Goal: Task Accomplishment & Management: Use online tool/utility

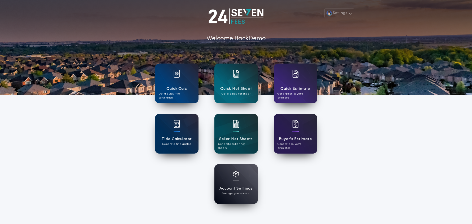
scroll to position [8, 0]
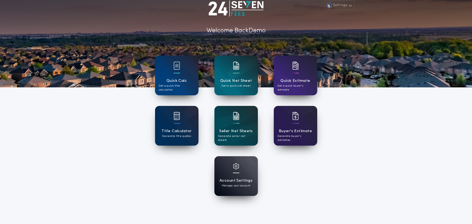
click at [345, 168] on div "Settings Welcome Back Demo Quick Calc Get a quick title calculation Quick Net S…" at bounding box center [236, 130] width 472 height 277
click at [95, 127] on div "Settings Welcome Back Demo Quick Calc Get a quick title calculation Quick Net S…" at bounding box center [236, 130] width 472 height 277
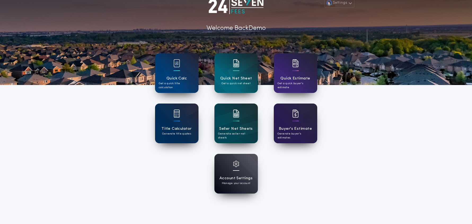
click at [112, 183] on div "Settings Welcome Back Demo Quick Calc Get a quick title calculation Quick Net S…" at bounding box center [236, 128] width 472 height 277
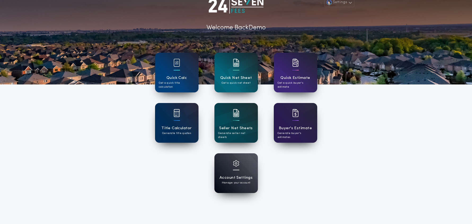
scroll to position [0, 0]
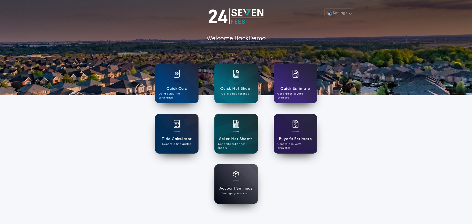
click at [116, 182] on div "Settings Welcome Back Demo Quick Calc Get a quick title calculation Quick Net S…" at bounding box center [236, 138] width 472 height 277
click at [117, 180] on div "Settings Welcome Back Demo Quick Calc Get a quick title calculation Quick Net S…" at bounding box center [236, 138] width 472 height 277
click at [344, 14] on button "Settings" at bounding box center [339, 13] width 30 height 10
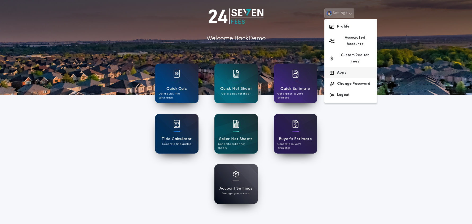
click at [350, 67] on button "Apps" at bounding box center [350, 72] width 53 height 11
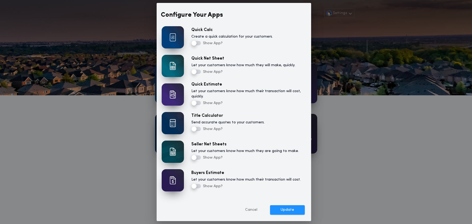
drag, startPoint x: 253, startPoint y: 209, endPoint x: 313, endPoint y: 210, distance: 60.2
click at [254, 210] on button "Cancel" at bounding box center [251, 210] width 33 height 10
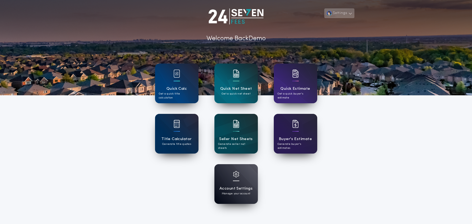
click at [345, 14] on button "Settings" at bounding box center [339, 13] width 30 height 10
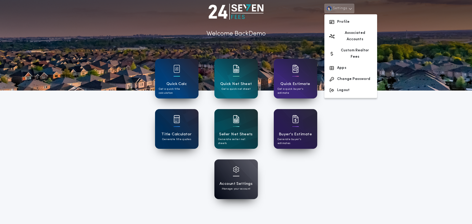
scroll to position [7, 0]
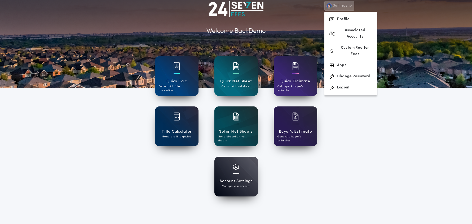
click at [377, 140] on div "Settings Profile Associated Accounts Custom Realtor Fees Apps Change Password L…" at bounding box center [236, 131] width 472 height 277
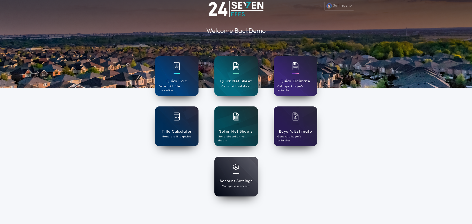
scroll to position [0, 0]
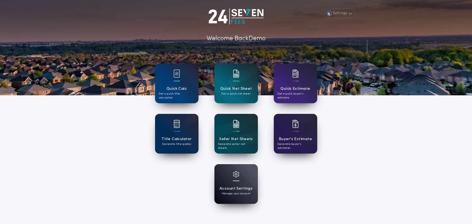
drag, startPoint x: 145, startPoint y: 172, endPoint x: 148, endPoint y: 174, distance: 3.1
click at [145, 173] on div "Settings Welcome Back Demo Quick Calc Get a quick title calculation Quick Net S…" at bounding box center [236, 138] width 472 height 277
click at [231, 183] on div "Account Settings Manage your account" at bounding box center [235, 184] width 43 height 40
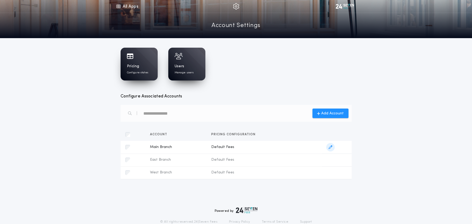
click at [330, 148] on icon "button" at bounding box center [331, 147] width 4 height 4
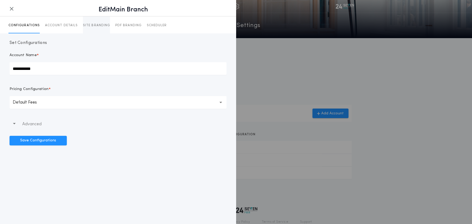
click at [101, 28] on button "SITE BRANDING" at bounding box center [96, 24] width 27 height 17
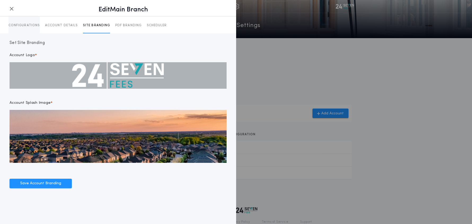
click at [23, 24] on p "CONFIGURATIONS" at bounding box center [23, 25] width 31 height 4
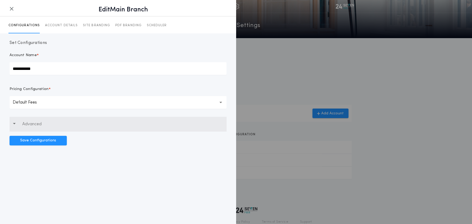
drag, startPoint x: 34, startPoint y: 125, endPoint x: 47, endPoint y: 126, distance: 13.3
click at [34, 125] on p "Advanced" at bounding box center [31, 124] width 19 height 6
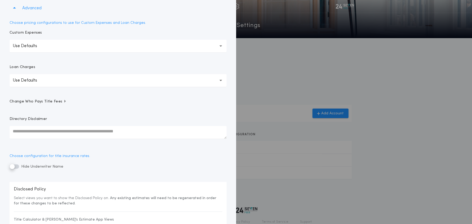
scroll to position [119, 0]
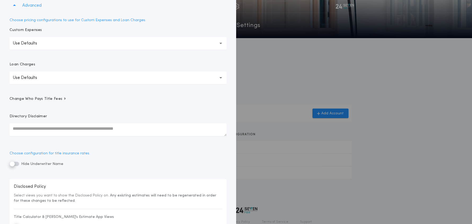
click at [49, 99] on span "Change Who Pays Title Fees" at bounding box center [38, 98] width 57 height 5
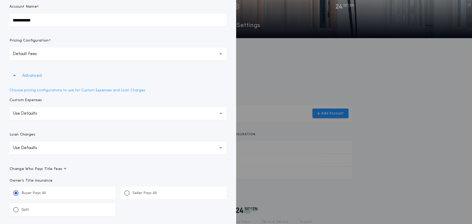
scroll to position [23, 0]
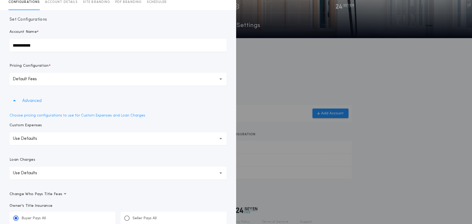
click at [64, 5] on button "ACCOUNT DETAILS" at bounding box center [61, 1] width 33 height 17
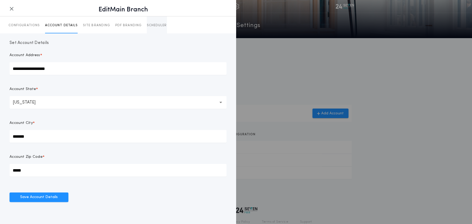
click at [157, 26] on p "SCHEDULER" at bounding box center [157, 25] width 20 height 4
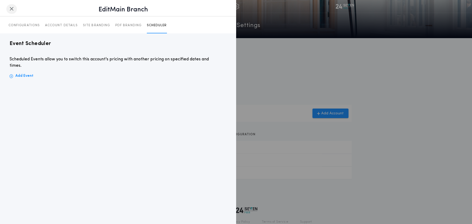
click at [13, 9] on icon "button" at bounding box center [12, 9] width 4 height 0
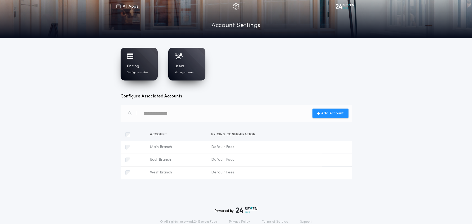
click at [145, 76] on div "Pricing Configure states" at bounding box center [139, 64] width 37 height 33
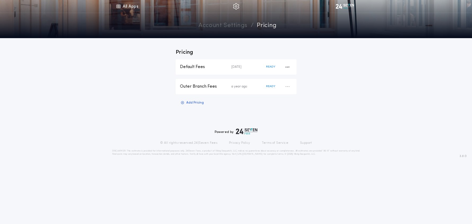
click at [211, 65] on div "Default Fees" at bounding box center [205, 67] width 51 height 6
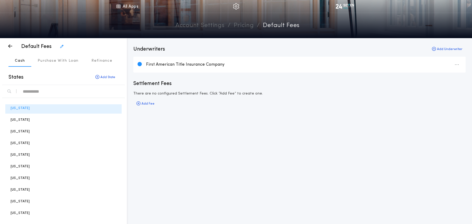
scroll to position [2, 0]
click at [53, 60] on p "Purchase With Loan" at bounding box center [58, 60] width 41 height 5
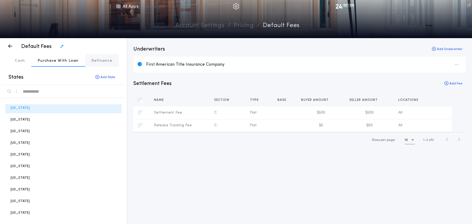
click at [92, 60] on p "Refinance" at bounding box center [101, 60] width 21 height 5
click at [56, 61] on p "Purchase With Loan" at bounding box center [58, 60] width 41 height 5
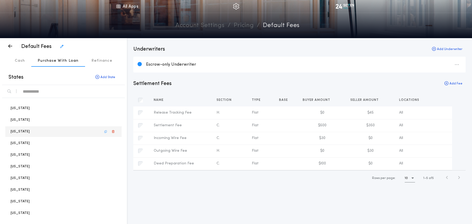
scroll to position [126, 0]
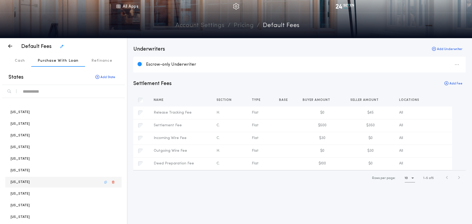
drag, startPoint x: 21, startPoint y: 182, endPoint x: 48, endPoint y: 184, distance: 27.4
click at [21, 182] on div "Texas" at bounding box center [63, 182] width 116 height 11
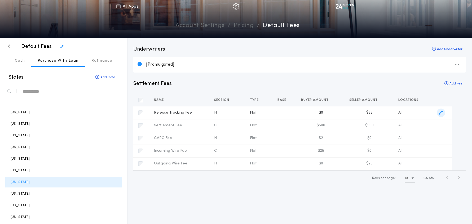
click at [440, 113] on icon "button" at bounding box center [441, 113] width 4 height 4
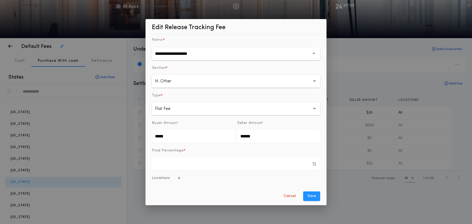
click at [315, 111] on button "Flat Fee ********" at bounding box center [236, 109] width 168 height 13
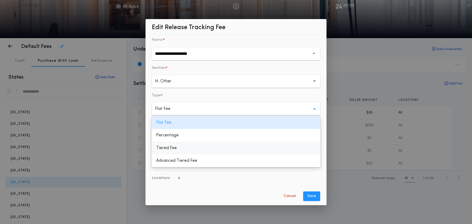
drag, startPoint x: 170, startPoint y: 148, endPoint x: 174, endPoint y: 151, distance: 4.4
click at [170, 148] on p "Tiered Fee" at bounding box center [236, 148] width 168 height 13
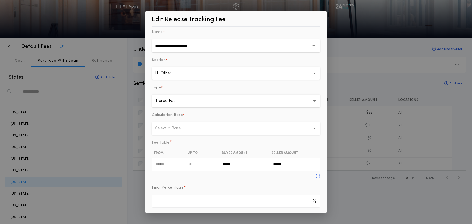
drag, startPoint x: 177, startPoint y: 102, endPoint x: 175, endPoint y: 108, distance: 6.3
click at [176, 102] on p "Tiered Fee" at bounding box center [169, 101] width 29 height 6
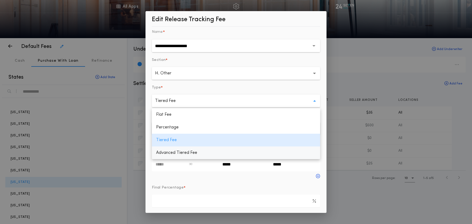
drag, startPoint x: 180, startPoint y: 154, endPoint x: 193, endPoint y: 153, distance: 13.0
click at [180, 154] on p "Advanced Tiered Fee" at bounding box center [236, 153] width 168 height 13
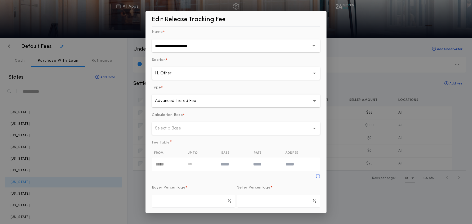
click at [181, 130] on p "Select a Base" at bounding box center [172, 128] width 34 height 6
click at [180, 141] on p "Sales Price" at bounding box center [236, 142] width 168 height 13
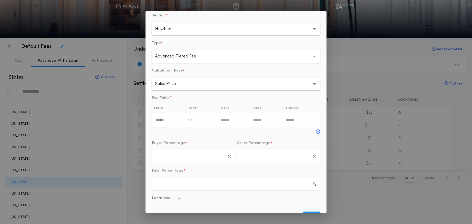
scroll to position [57, 0]
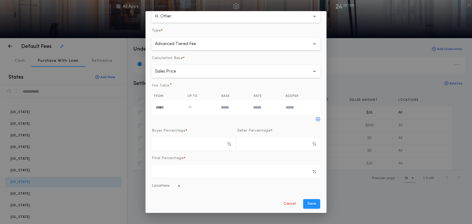
drag, startPoint x: 171, startPoint y: 186, endPoint x: 177, endPoint y: 187, distance: 5.3
click at [171, 186] on span "Locations" at bounding box center [166, 185] width 29 height 5
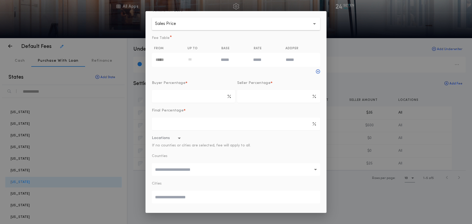
scroll to position [122, 0]
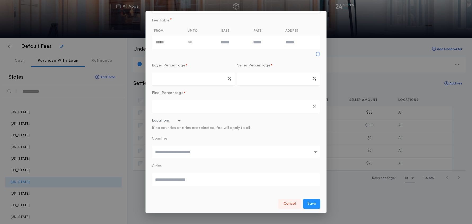
click at [285, 204] on button "Cancel" at bounding box center [289, 204] width 23 height 10
type input "*****"
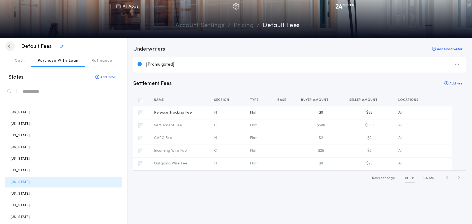
click at [9, 46] on icon "button" at bounding box center [10, 46] width 4 height 0
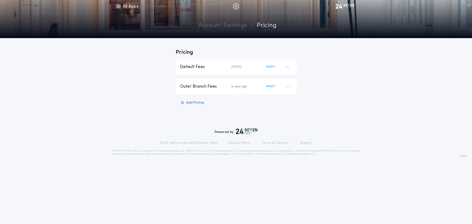
drag, startPoint x: 347, startPoint y: 115, endPoint x: 342, endPoint y: 113, distance: 5.5
click at [347, 115] on div "Pricing Default Fees 4 months ago READY Outer Branch Fees a year ago READY Add …" at bounding box center [236, 81] width 472 height 86
click at [218, 26] on link "Account Settings" at bounding box center [222, 25] width 49 height 9
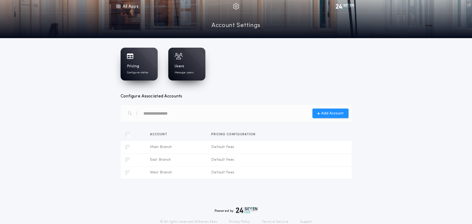
click at [192, 64] on div "Users Manage users" at bounding box center [187, 69] width 24 height 11
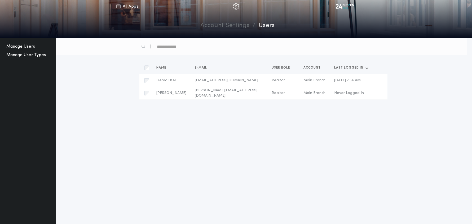
click at [37, 56] on button "Manage User Types" at bounding box center [26, 55] width 44 height 8
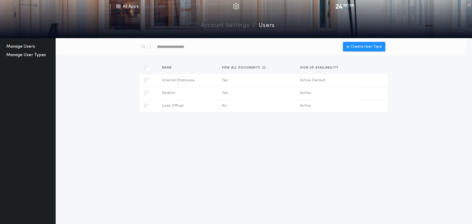
click at [24, 44] on button "Manage Users" at bounding box center [20, 46] width 33 height 8
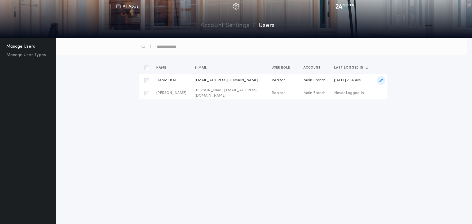
click at [272, 78] on span "Realtor" at bounding box center [283, 80] width 23 height 5
click at [381, 81] on icon "button" at bounding box center [381, 81] width 4 height 4
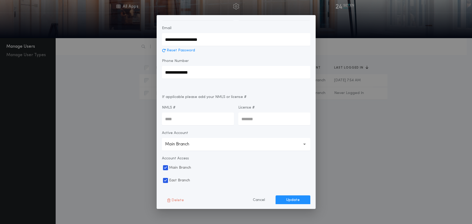
scroll to position [73, 0]
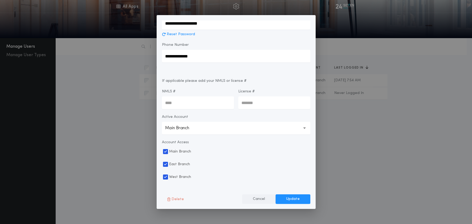
click at [261, 198] on button "Cancel" at bounding box center [258, 199] width 33 height 10
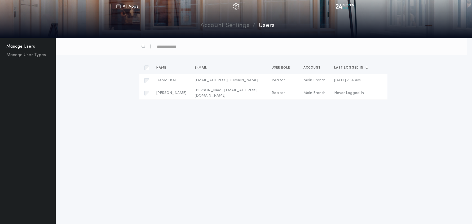
click at [129, 165] on div "Sort by Name E-mail User Role Account Last Logged In Demo User Name Demo User E…" at bounding box center [261, 141] width 411 height 207
click at [216, 25] on link "Account Settings" at bounding box center [224, 25] width 49 height 9
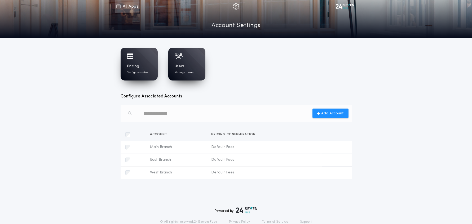
click at [126, 7] on link "All Apps" at bounding box center [127, 6] width 24 height 13
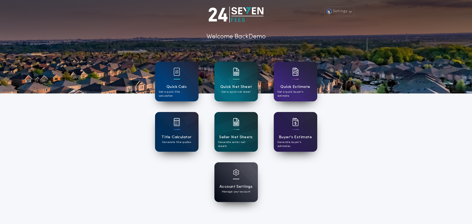
click at [363, 182] on div "Settings Welcome Back Demo Quick Calc Get a quick title calculation Quick Net S…" at bounding box center [236, 136] width 472 height 277
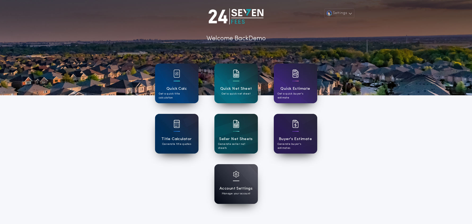
drag, startPoint x: 340, startPoint y: 189, endPoint x: 260, endPoint y: 189, distance: 80.3
click at [339, 189] on div "Settings Welcome Back Demo Quick Calc Get a quick title calculation Quick Net S…" at bounding box center [236, 138] width 472 height 277
click at [235, 189] on h1 "Account Settings" at bounding box center [235, 189] width 33 height 6
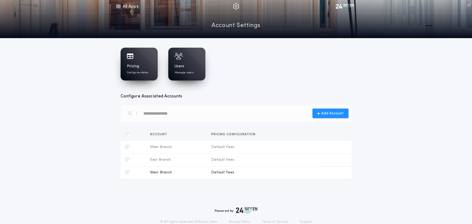
scroll to position [14, 0]
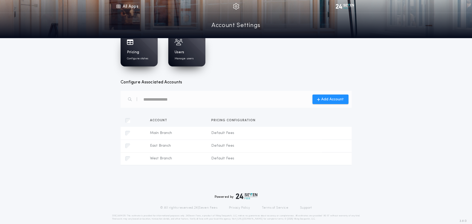
click at [94, 92] on div "Pricing Configure states Users Manage users Configure Associated Accounts Add A…" at bounding box center [236, 106] width 472 height 165
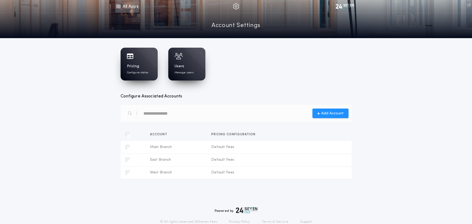
click at [127, 10] on link "All Apps" at bounding box center [127, 6] width 24 height 13
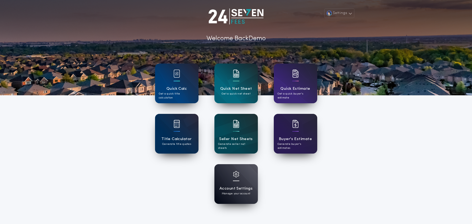
click at [374, 163] on div "Settings Welcome Back Demo Quick Calc Get a quick title calculation Quick Net S…" at bounding box center [236, 138] width 472 height 277
click at [238, 140] on h1 "Seller Net Sheets" at bounding box center [236, 139] width 34 height 6
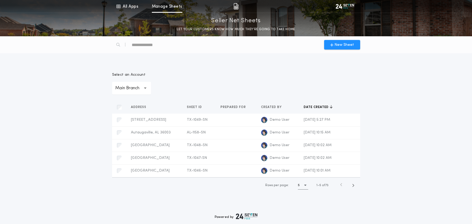
drag, startPoint x: 143, startPoint y: 45, endPoint x: 157, endPoint y: 46, distance: 13.8
click at [143, 45] on div "text" at bounding box center [154, 45] width 45 height 8
click at [284, 81] on div "**********" at bounding box center [236, 83] width 248 height 22
click at [341, 45] on span "New Sheet" at bounding box center [344, 45] width 20 height 6
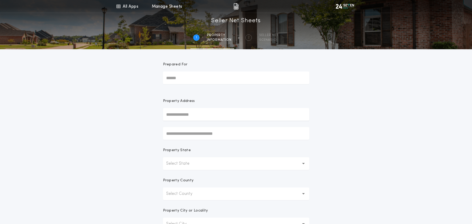
click at [192, 77] on input "Prepared For" at bounding box center [236, 78] width 146 height 13
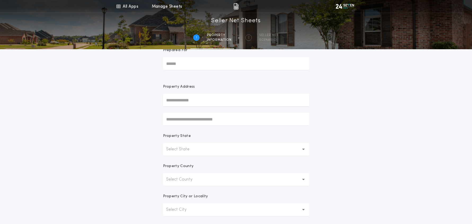
scroll to position [17, 0]
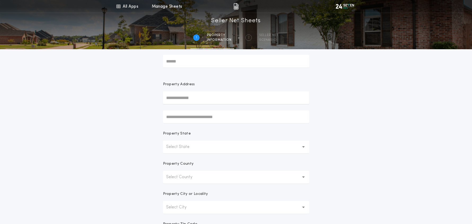
click at [179, 99] on input "text" at bounding box center [236, 97] width 146 height 13
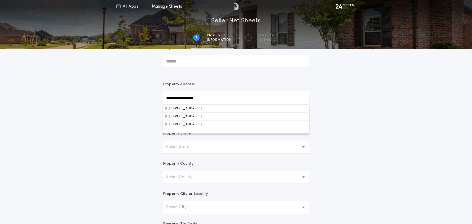
click at [212, 109] on button "760 Skyline Ridge Lookout, Wimberley, TX, 78676, USA" at bounding box center [236, 108] width 146 height 8
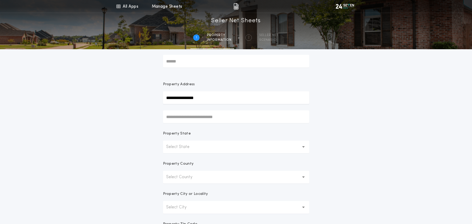
type input "**********"
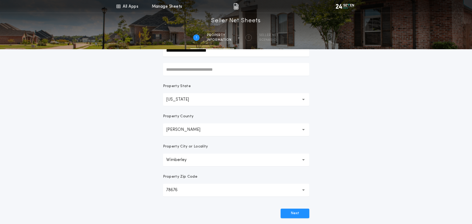
scroll to position [64, 0]
click at [299, 215] on button "Next" at bounding box center [295, 214] width 29 height 10
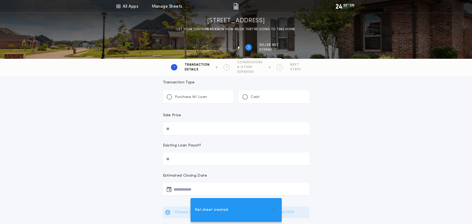
scroll to position [0, 0]
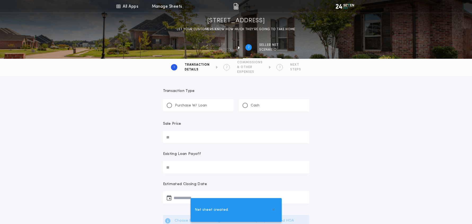
drag, startPoint x: 188, startPoint y: 108, endPoint x: 197, endPoint y: 108, distance: 8.5
click at [188, 108] on p "Purchase W/ Loan" at bounding box center [191, 105] width 32 height 5
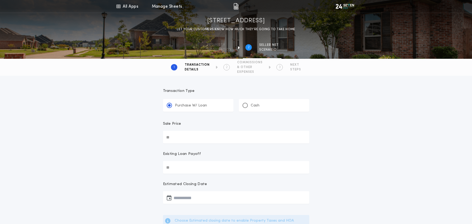
click at [194, 139] on input "Sale Price" at bounding box center [236, 137] width 146 height 13
type input "********"
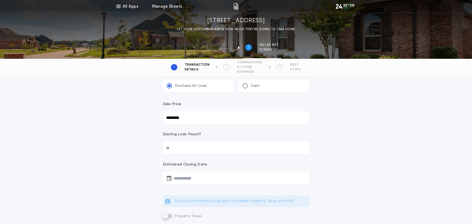
scroll to position [20, 0]
type input "********"
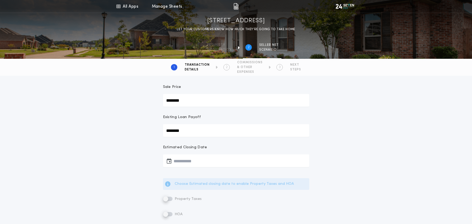
scroll to position [53, 0]
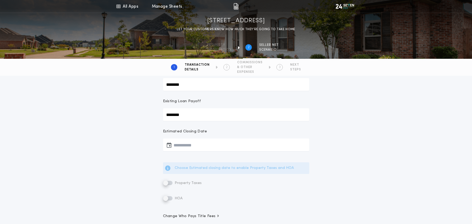
click at [196, 147] on button "button" at bounding box center [236, 145] width 146 height 13
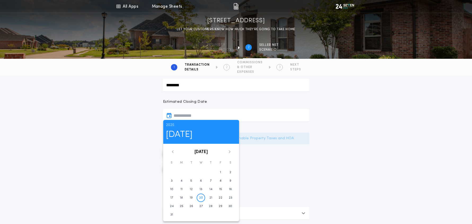
scroll to position [85, 0]
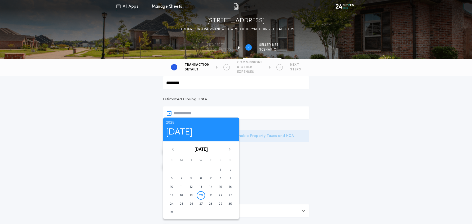
click at [230, 150] on icon at bounding box center [229, 149] width 3 height 3
drag, startPoint x: 220, startPoint y: 185, endPoint x: 260, endPoint y: 185, distance: 40.5
click at [220, 185] on time "19" at bounding box center [220, 187] width 3 height 4
type input "**********"
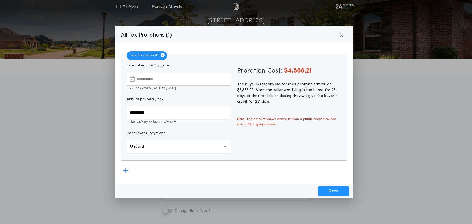
click at [173, 112] on input "*********" at bounding box center [179, 113] width 104 height 13
click at [139, 112] on input "*********" at bounding box center [179, 113] width 104 height 13
click at [224, 147] on icon "button" at bounding box center [225, 146] width 3 height 13
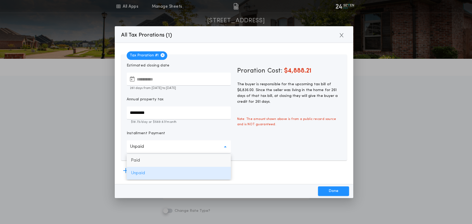
click at [149, 162] on p "Paid" at bounding box center [179, 160] width 104 height 13
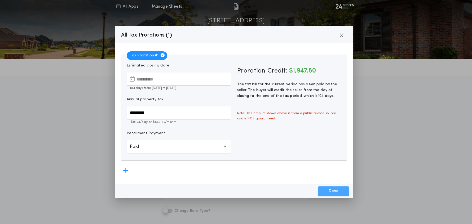
click at [335, 193] on button "Done" at bounding box center [333, 192] width 31 height 10
type input "*****"
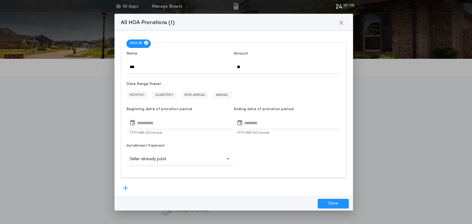
drag, startPoint x: 246, startPoint y: 65, endPoint x: 250, endPoint y: 66, distance: 4.3
click at [246, 65] on input "**" at bounding box center [287, 67] width 107 height 13
type input "****"
click at [139, 92] on button "MONTHLY" at bounding box center [136, 94] width 21 height 7
type input "**********"
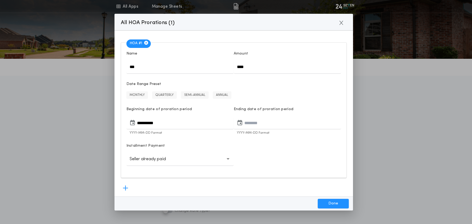
type input "**********"
click at [229, 160] on icon "button" at bounding box center [228, 159] width 3 height 13
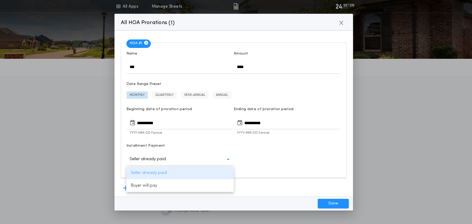
click at [167, 172] on p "Seller already paid" at bounding box center [179, 173] width 107 height 13
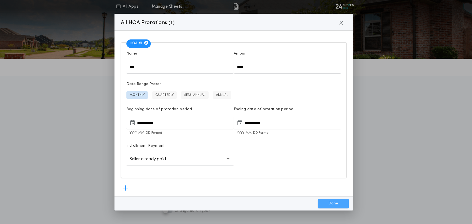
click at [336, 204] on button "Done" at bounding box center [333, 204] width 31 height 10
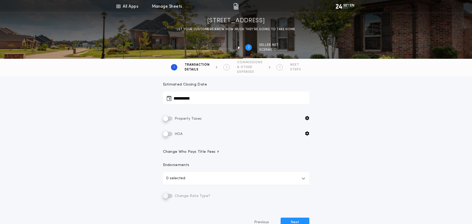
scroll to position [130, 0]
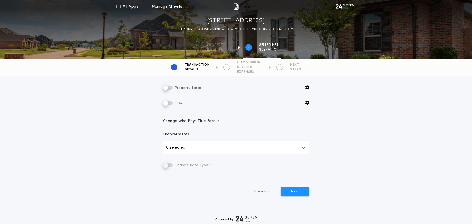
click at [193, 121] on span "Change Who Pays Title Fees" at bounding box center [191, 121] width 57 height 5
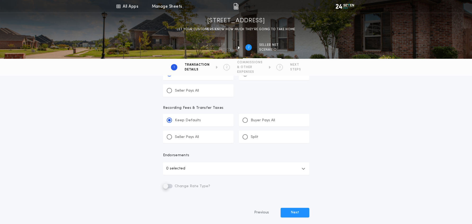
scroll to position [329, 0]
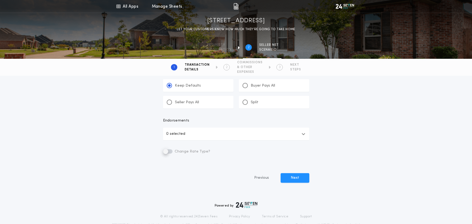
drag, startPoint x: 303, startPoint y: 134, endPoint x: 325, endPoint y: 137, distance: 22.7
click at [303, 134] on icon "button" at bounding box center [304, 134] width 4 height 4
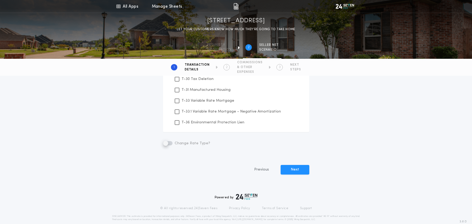
scroll to position [484, 0]
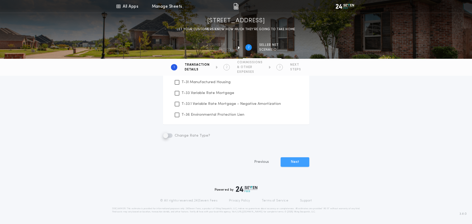
click at [293, 163] on button "Next" at bounding box center [295, 162] width 29 height 10
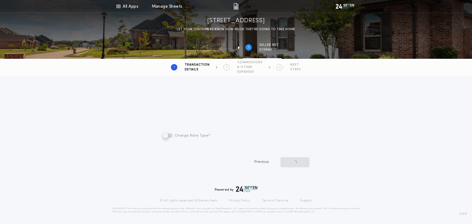
scroll to position [345, 0]
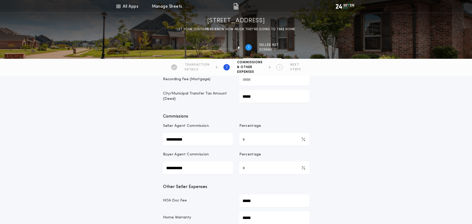
scroll to position [73, 0]
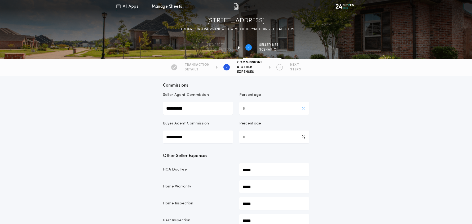
click at [255, 108] on Commission-percentage "*" at bounding box center [274, 108] width 70 height 13
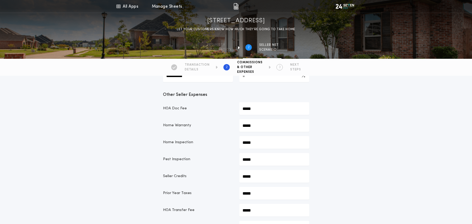
scroll to position [143, 0]
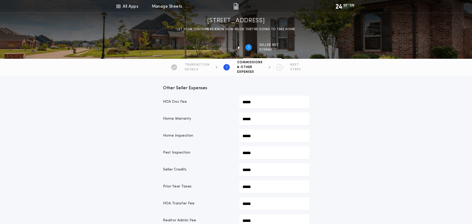
drag, startPoint x: 249, startPoint y: 119, endPoint x: 243, endPoint y: 119, distance: 6.4
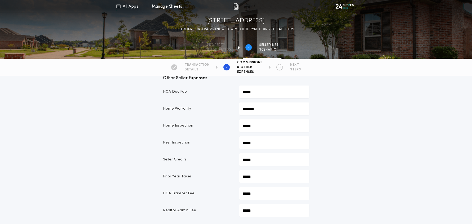
scroll to position [153, 0]
type input "*******"
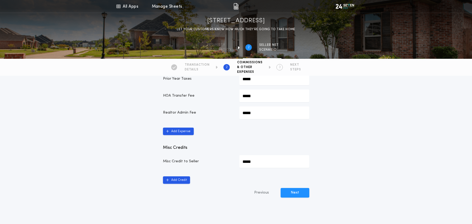
scroll to position [254, 0]
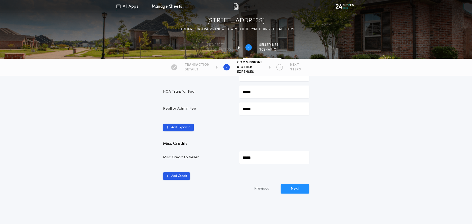
type input "******"
drag, startPoint x: 258, startPoint y: 158, endPoint x: 244, endPoint y: 159, distance: 14.3
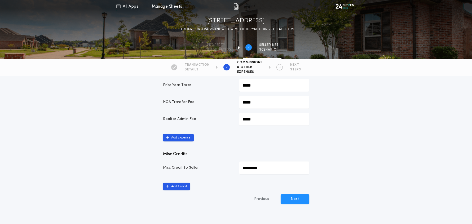
scroll to position [279, 0]
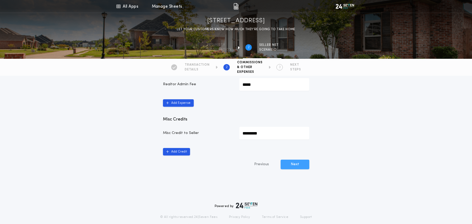
type input "*********"
click at [289, 165] on button "Next" at bounding box center [295, 165] width 29 height 10
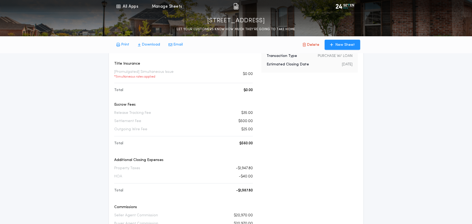
scroll to position [64, 0]
click at [126, 45] on p "Print" at bounding box center [125, 44] width 8 height 5
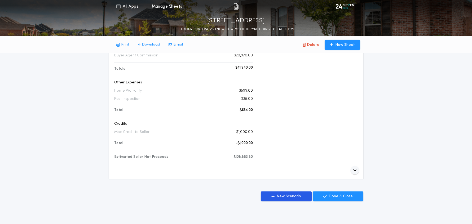
scroll to position [235, 0]
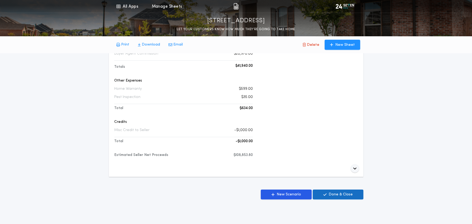
click at [334, 194] on p "Done & Close" at bounding box center [341, 194] width 24 height 5
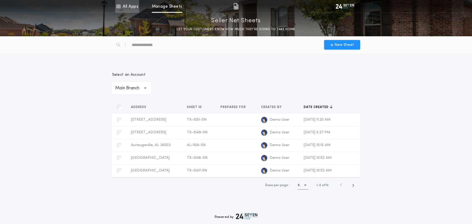
click at [122, 8] on link "All Apps" at bounding box center [127, 6] width 24 height 13
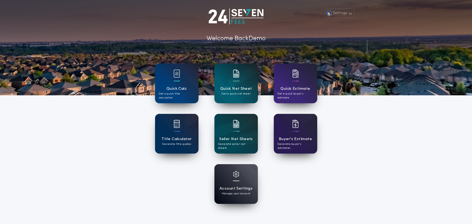
click at [236, 93] on p "Get a quick net sheet" at bounding box center [236, 94] width 29 height 4
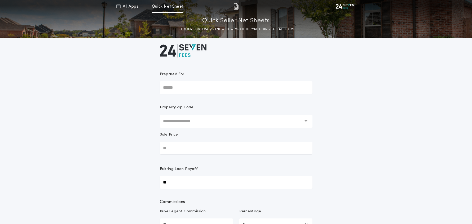
click at [203, 122] on input "text" at bounding box center [232, 121] width 139 height 13
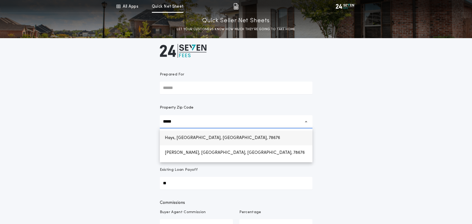
click at [198, 140] on h1 "Hays, Wimberley, TX, 78676" at bounding box center [223, 138] width 124 height 13
type input "**********"
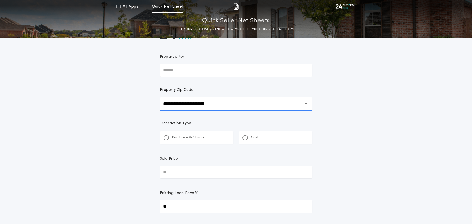
scroll to position [34, 0]
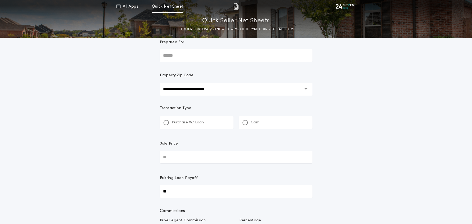
click at [188, 123] on p "Purchase W/ Loan" at bounding box center [188, 122] width 32 height 5
type input "*"
click at [197, 158] on input "Sale Price" at bounding box center [236, 157] width 153 height 13
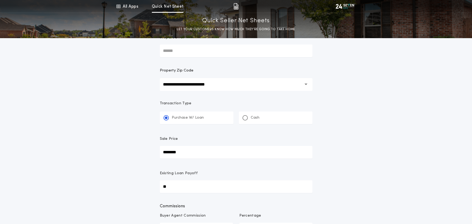
scroll to position [68, 0]
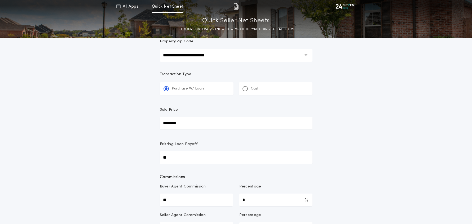
type input "********"
type input "*******"
click at [192, 156] on input "**" at bounding box center [236, 157] width 153 height 13
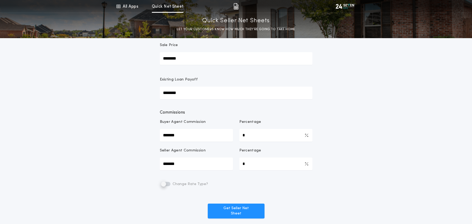
scroll to position [156, 0]
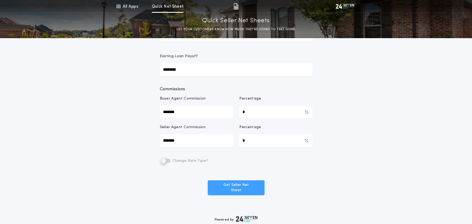
type input "********"
drag, startPoint x: 236, startPoint y: 188, endPoint x: 252, endPoint y: 187, distance: 16.4
click at [236, 188] on button "Get Seller Net Sheet" at bounding box center [236, 187] width 57 height 15
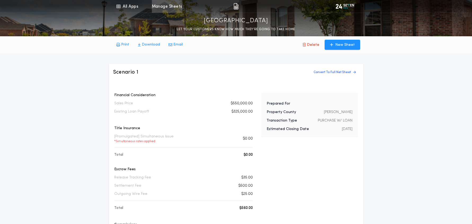
click at [167, 5] on link "Manage Sheets" at bounding box center [167, 6] width 30 height 13
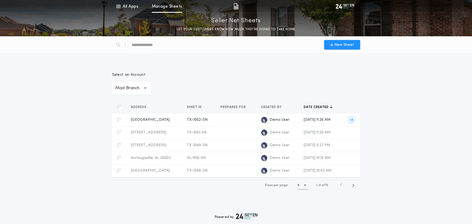
click at [353, 121] on icon at bounding box center [351, 120] width 3 height 4
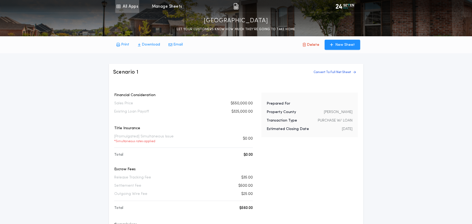
click at [125, 9] on link "All Apps" at bounding box center [127, 6] width 24 height 13
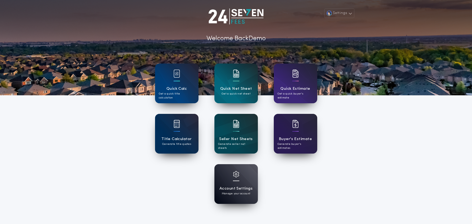
click at [391, 153] on div "Settings Welcome Back Demo Quick Calc Get a quick title calculation Quick Net S…" at bounding box center [236, 138] width 472 height 277
click at [102, 167] on div "Settings Welcome Back Demo Quick Calc Get a quick title calculation Quick Net S…" at bounding box center [236, 138] width 472 height 277
click at [238, 190] on h1 "Account Settings" at bounding box center [235, 189] width 33 height 6
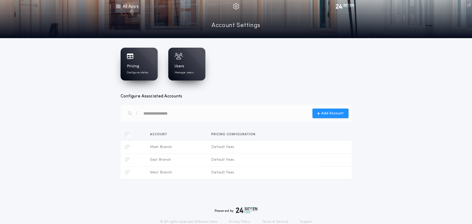
click at [124, 6] on link "All Apps" at bounding box center [127, 6] width 24 height 13
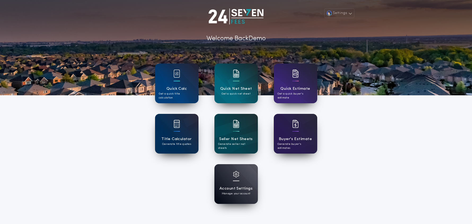
click at [73, 147] on div "Settings Welcome Back Demo Quick Calc Get a quick title calculation Quick Net S…" at bounding box center [236, 138] width 472 height 277
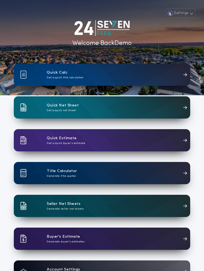
click at [89, 109] on div "Quick Net Sheet Get a quick net sheet" at bounding box center [102, 107] width 176 height 22
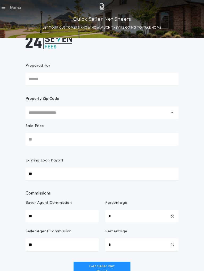
scroll to position [5, 0]
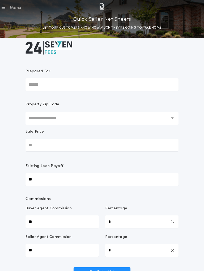
click at [13, 8] on div "Menu" at bounding box center [15, 8] width 11 height 6
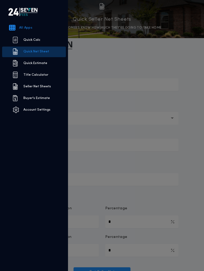
click at [31, 28] on link "All Apps" at bounding box center [35, 28] width 66 height 11
